Goal: Use online tool/utility: Utilize a website feature to perform a specific function

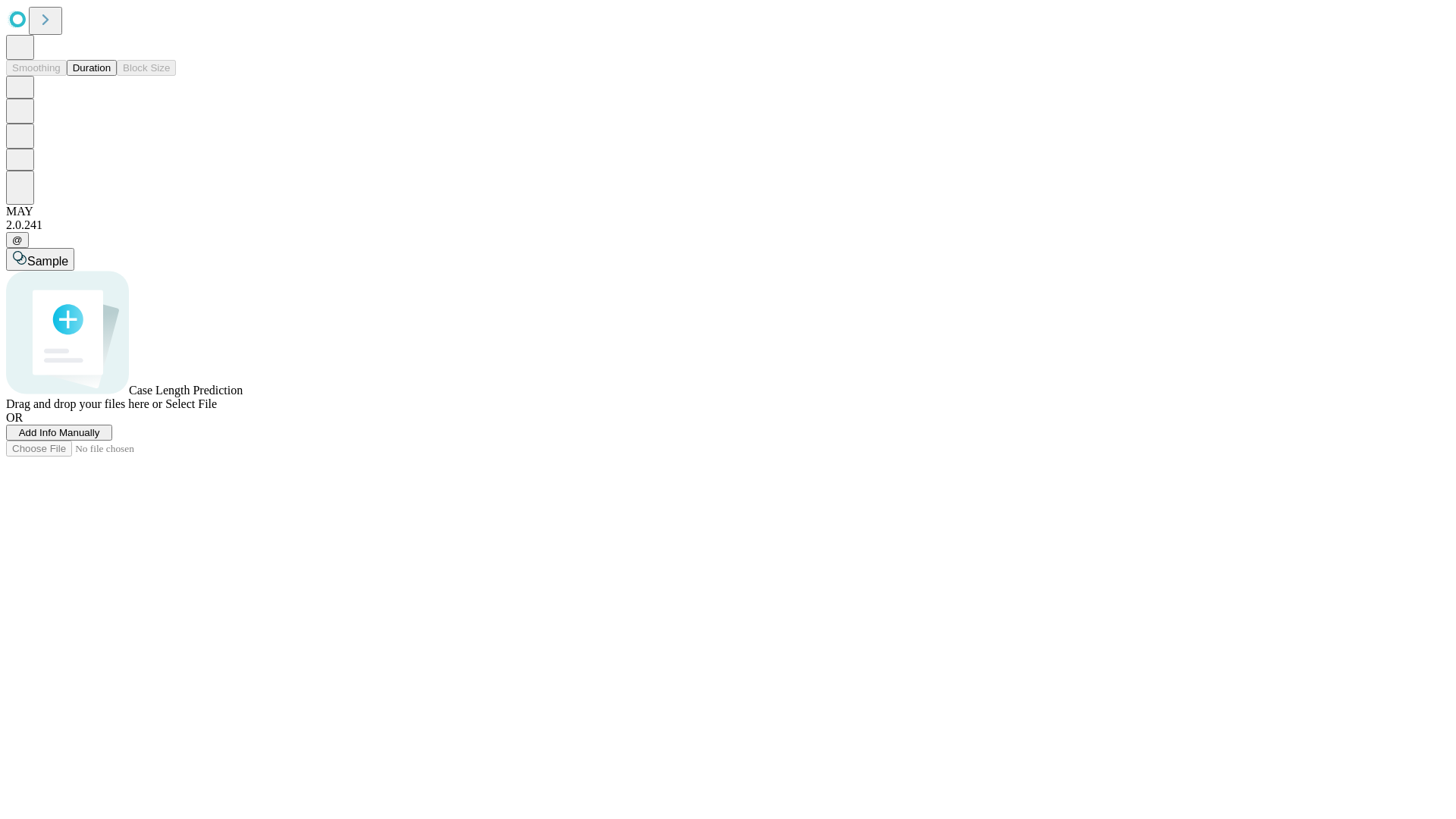
click at [110, 76] on button "Duration" at bounding box center [92, 68] width 50 height 16
click at [217, 410] on span "Select File" at bounding box center [190, 404] width 51 height 13
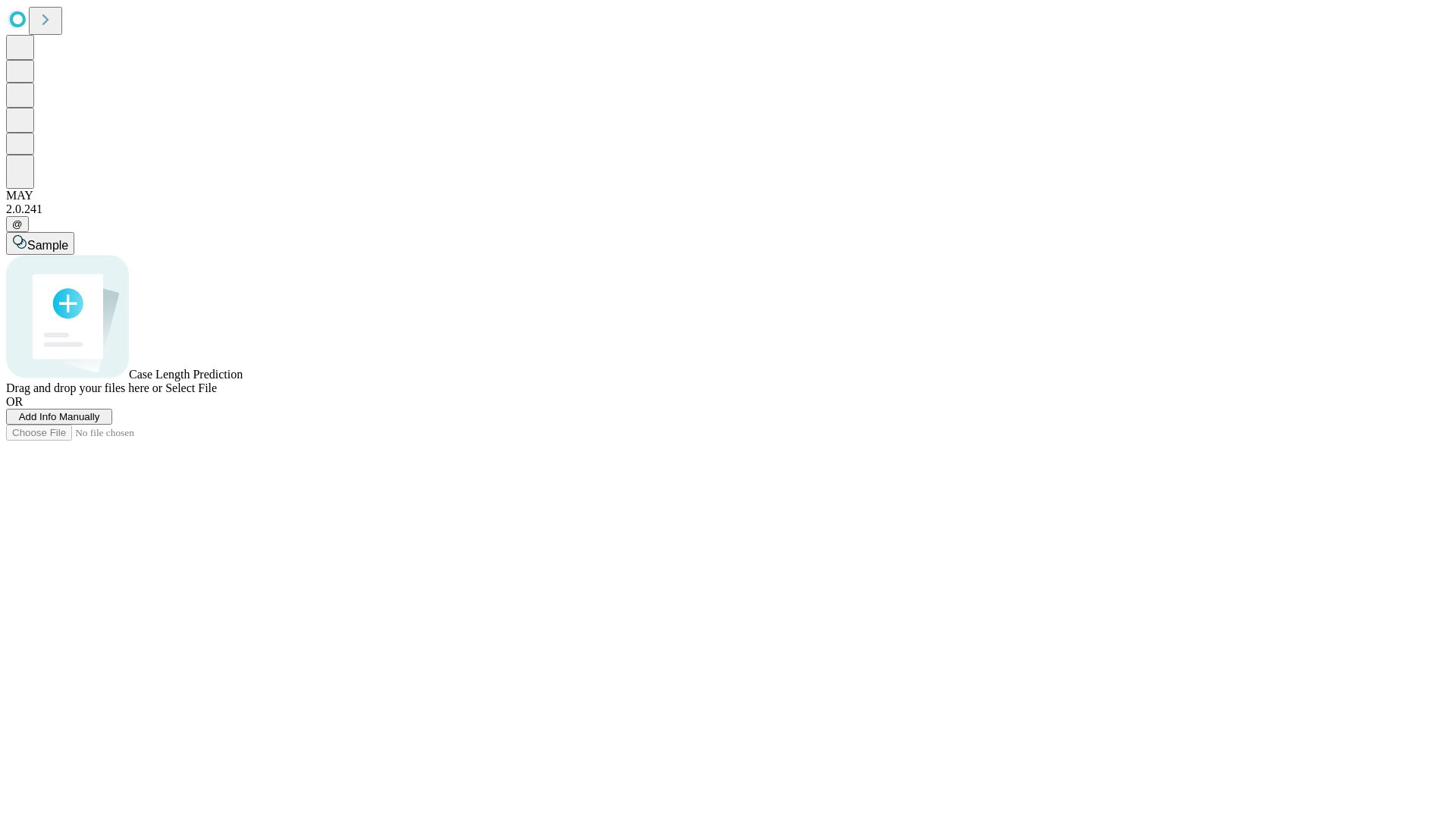
click at [217, 394] on span "Select File" at bounding box center [190, 388] width 51 height 13
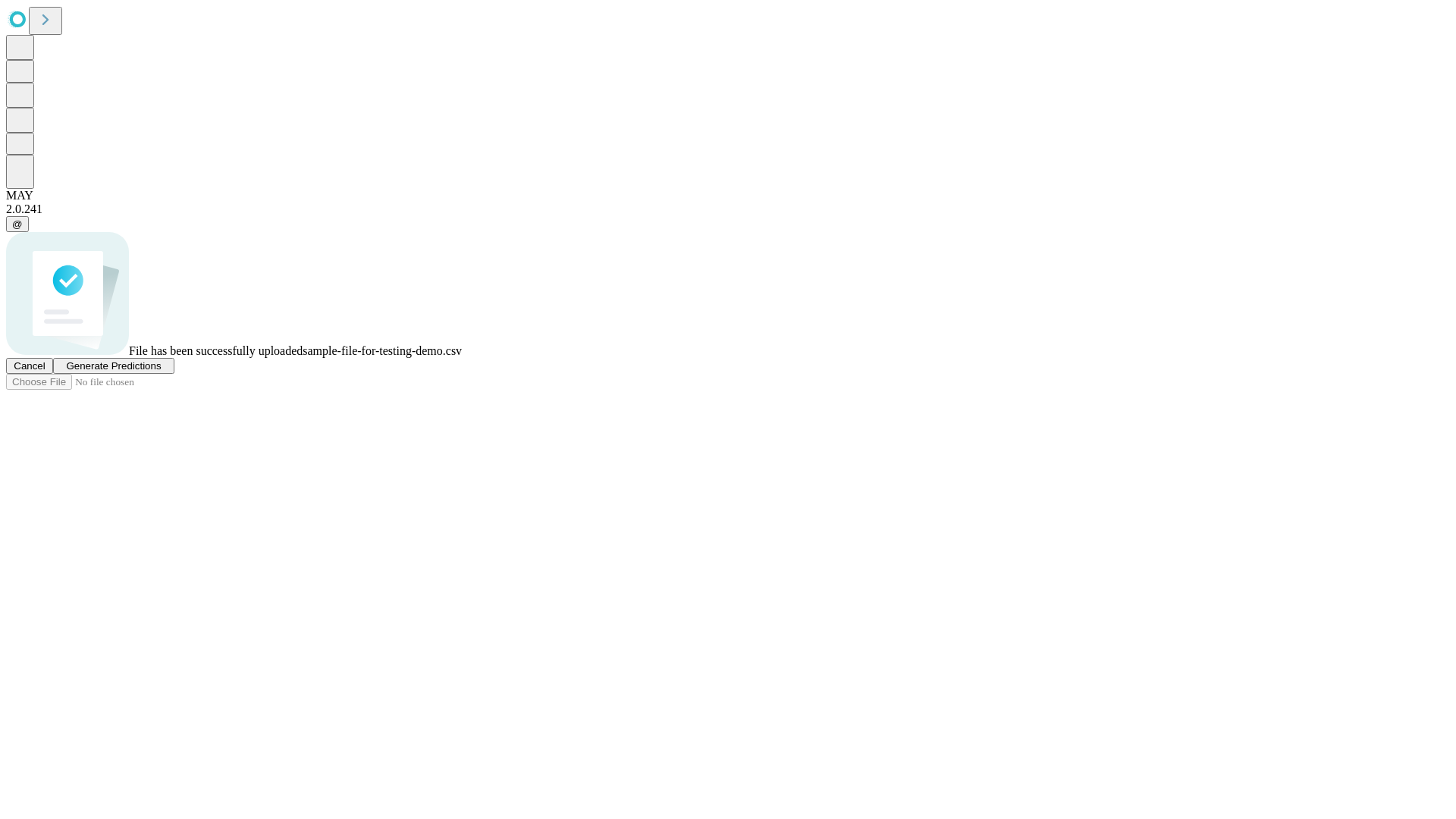
click at [161, 371] on span "Generate Predictions" at bounding box center [114, 365] width 95 height 12
